Goal: Check status: Check status

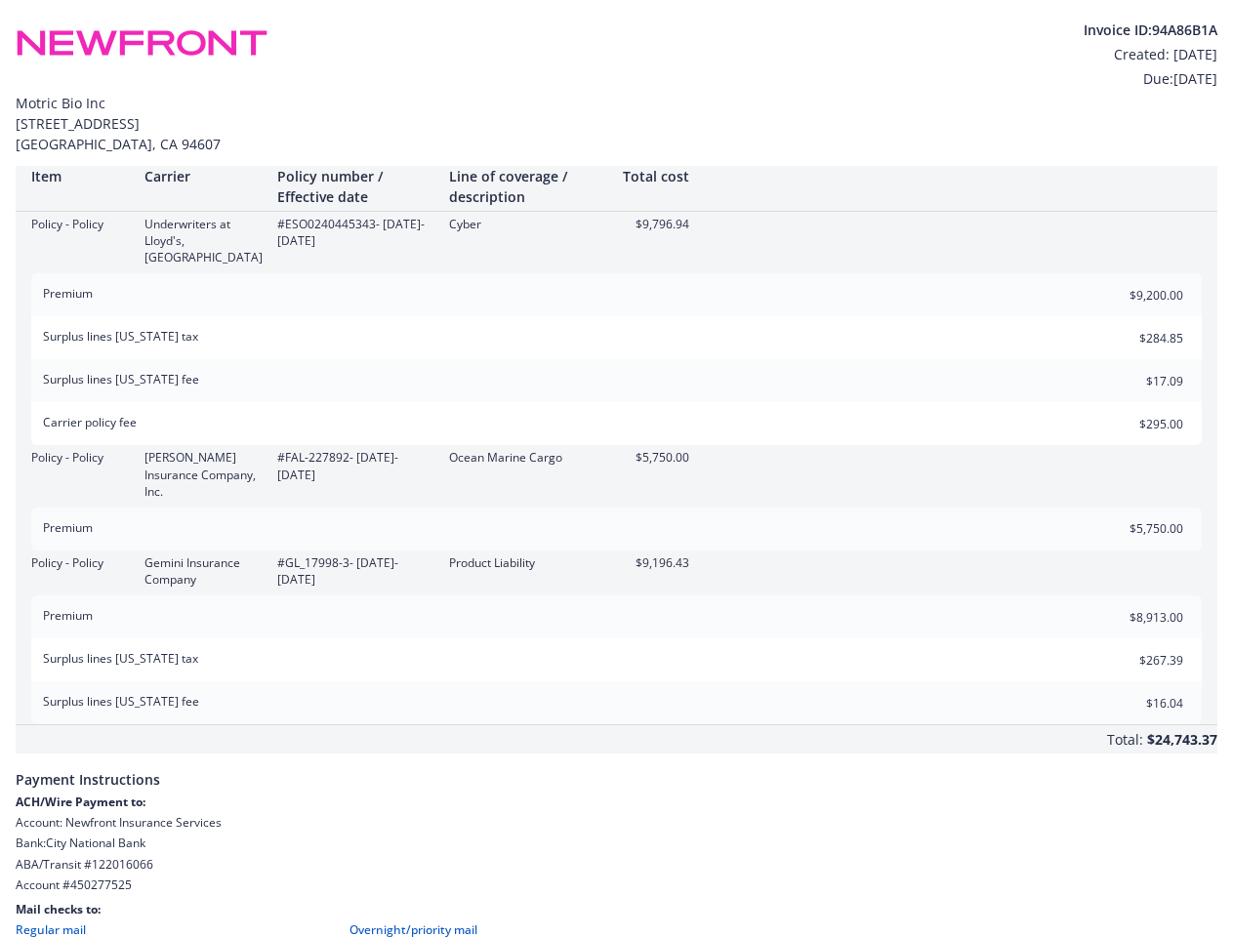
click at [616, 469] on div "Policy - Policy [PERSON_NAME] Insurance Company, Inc. #FAL-227892 - [DATE]-[DAT…" at bounding box center [617, 497] width 1202 height 104
